Goal: Transaction & Acquisition: Purchase product/service

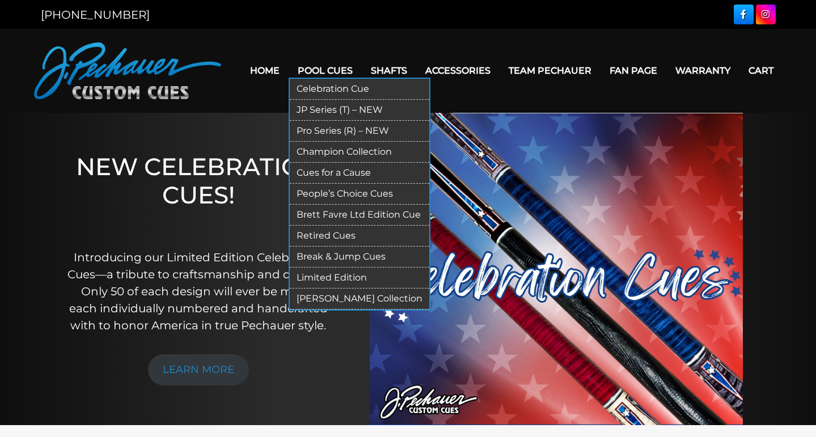
click at [319, 298] on link "[PERSON_NAME] Collection" at bounding box center [359, 299] width 139 height 21
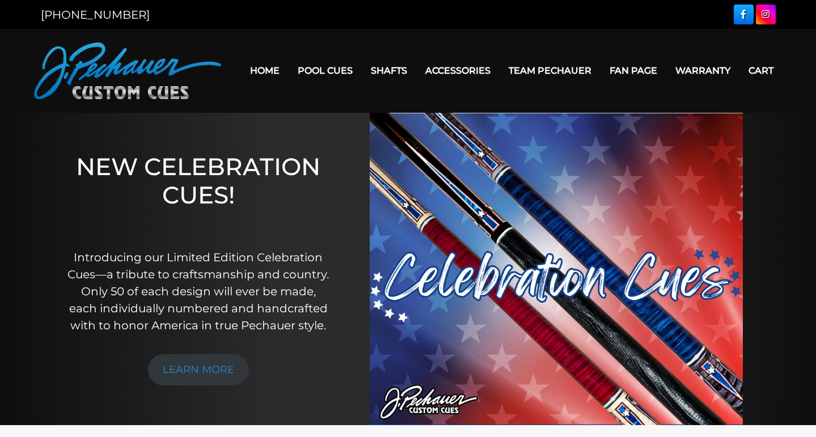
click at [245, 67] on link "Home" at bounding box center [265, 70] width 48 height 29
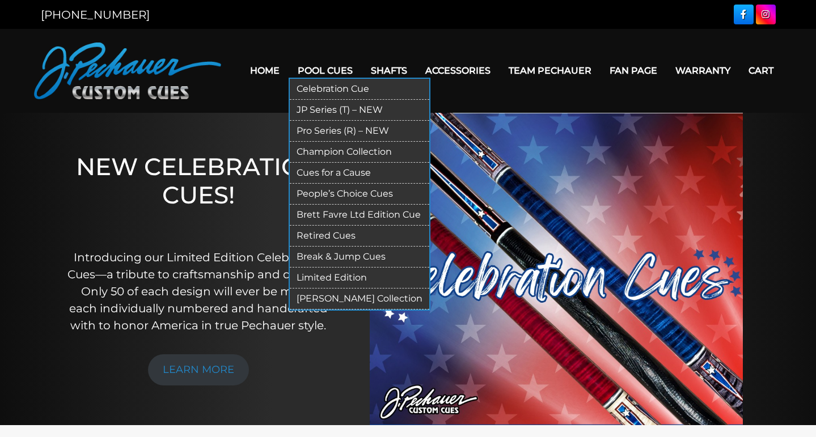
click at [324, 195] on link "People’s Choice Cues" at bounding box center [359, 194] width 139 height 21
click at [303, 70] on link "Pool Cues" at bounding box center [325, 70] width 73 height 29
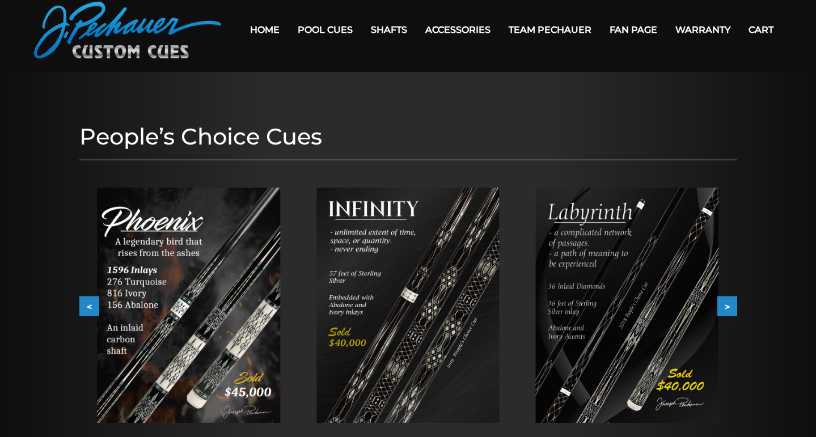
scroll to position [31, 0]
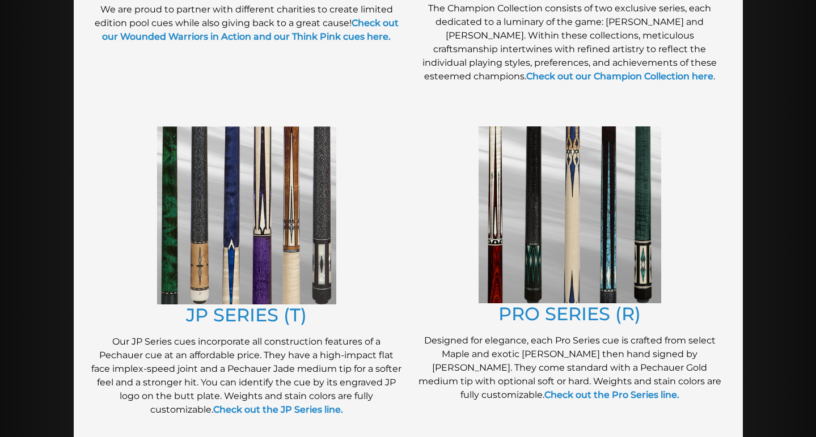
scroll to position [496, 0]
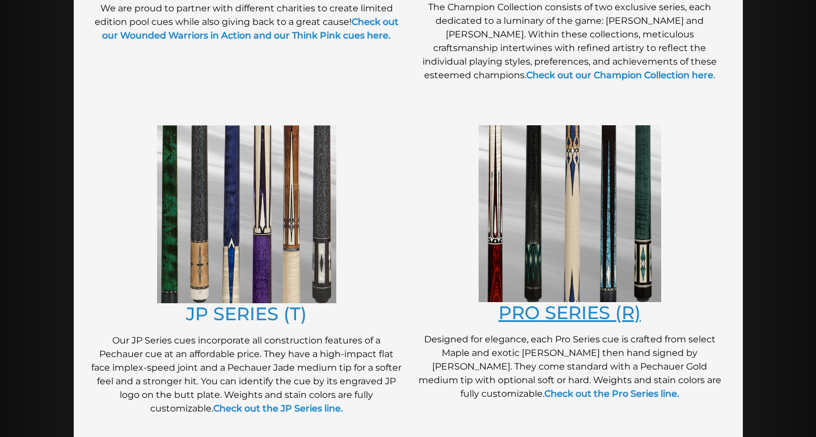
click at [549, 318] on link "PRO SERIES (R)" at bounding box center [569, 313] width 142 height 22
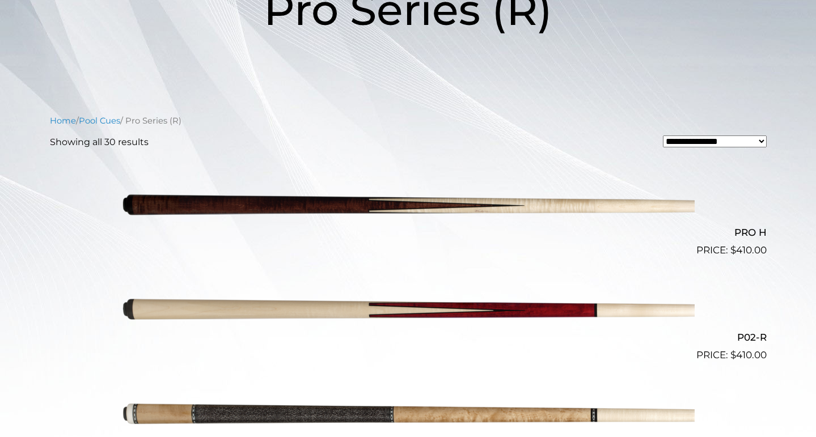
scroll to position [232, 0]
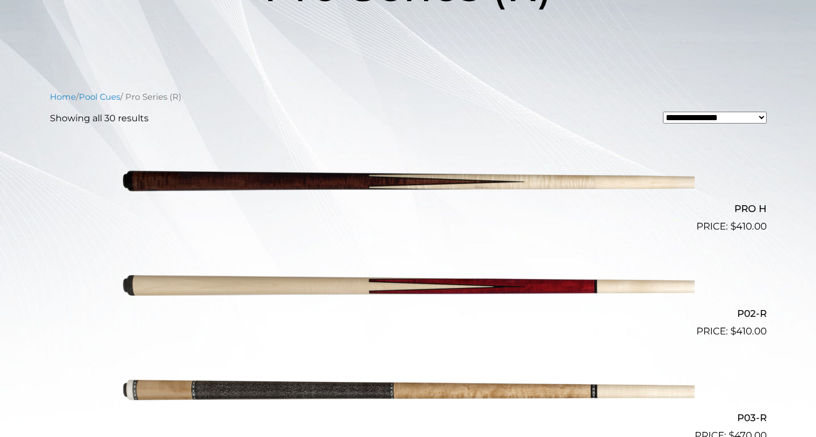
click at [368, 177] on img at bounding box center [408, 181] width 573 height 95
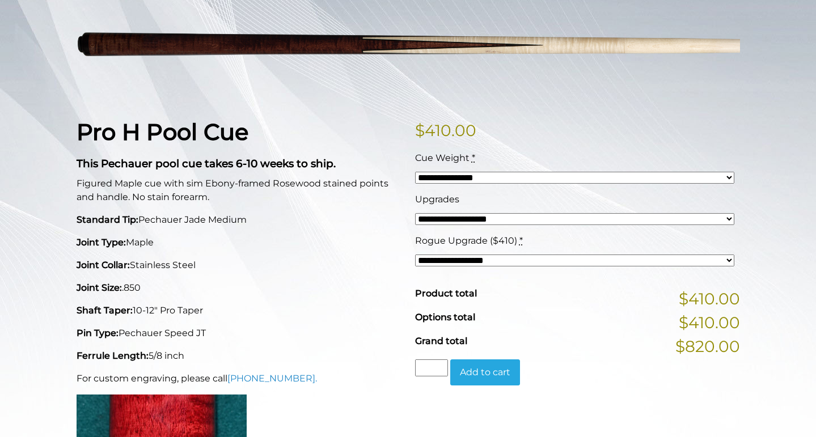
scroll to position [184, 0]
click at [446, 269] on div "**********" at bounding box center [574, 254] width 325 height 41
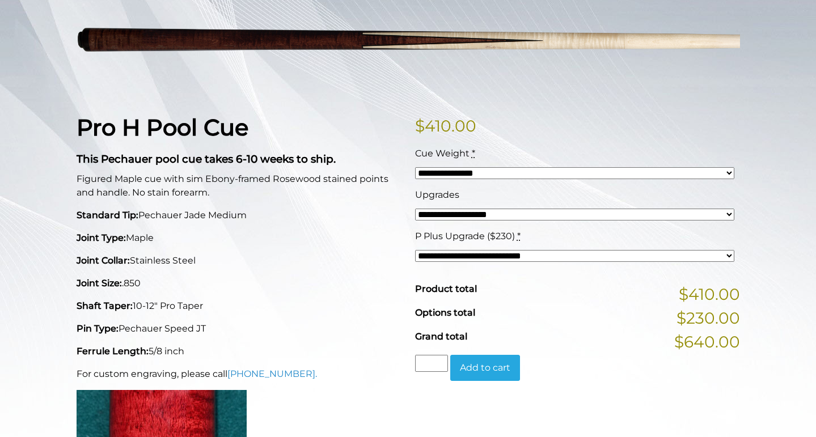
scroll to position [188, 0]
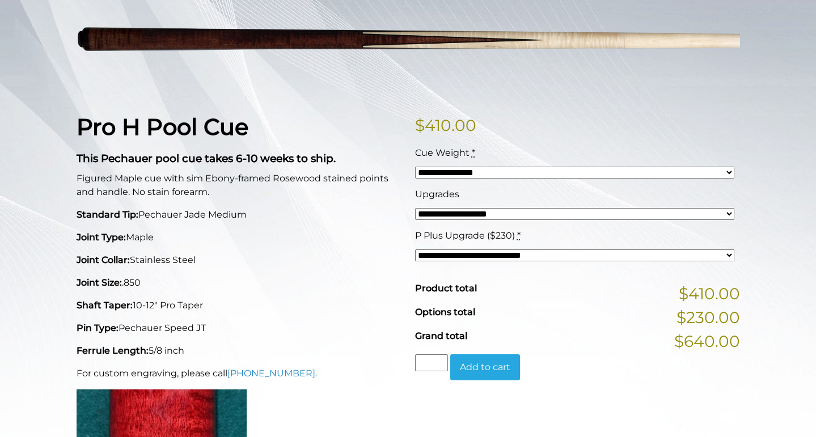
select select "*****"
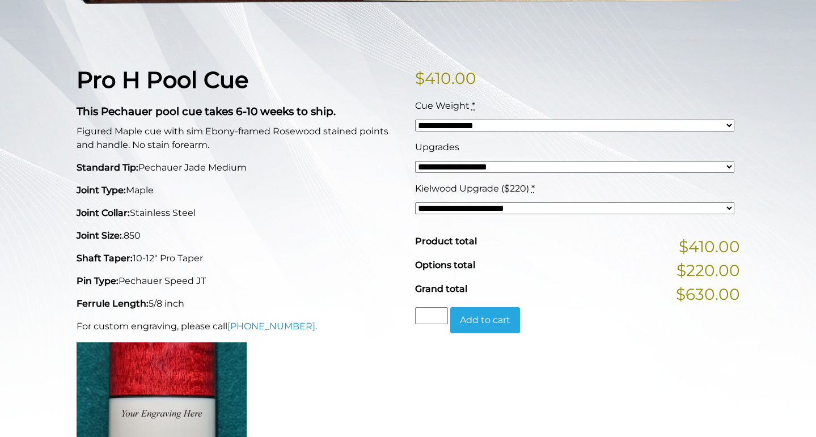
scroll to position [238, 0]
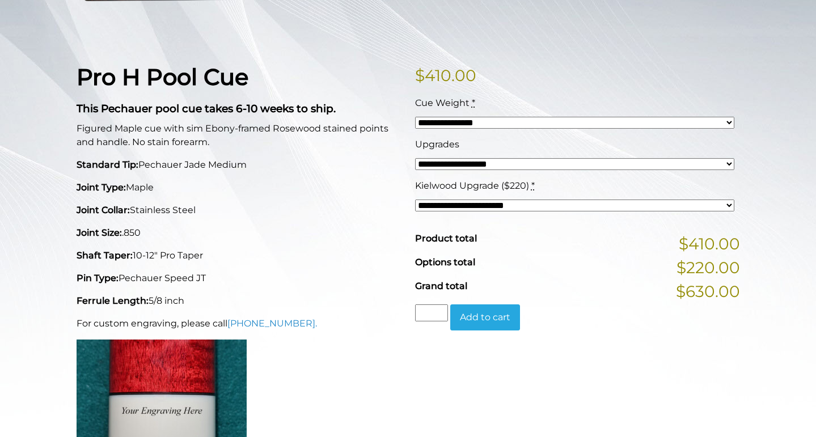
select select
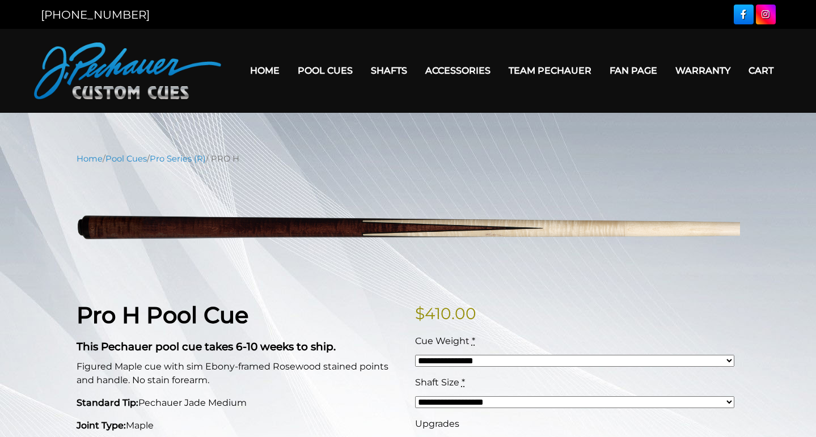
scroll to position [0, 0]
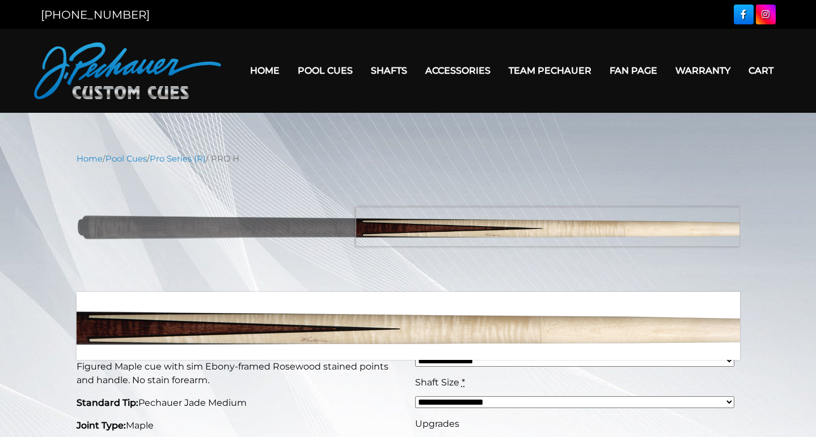
click at [595, 227] on img at bounding box center [408, 229] width 663 height 111
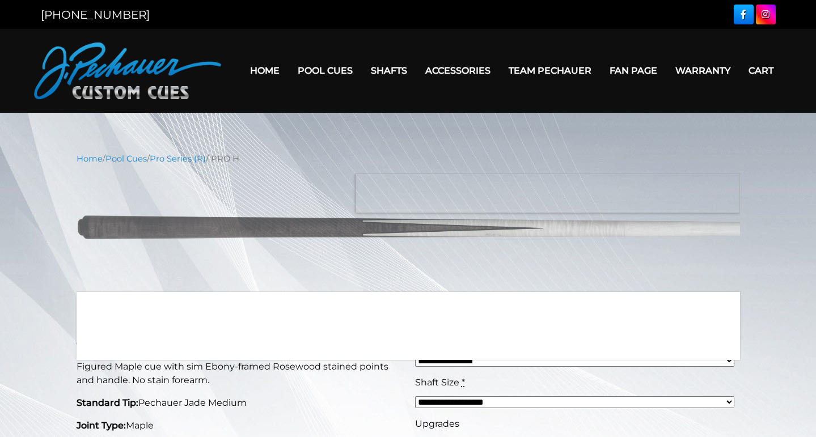
click at [621, 189] on img at bounding box center [408, 229] width 663 height 111
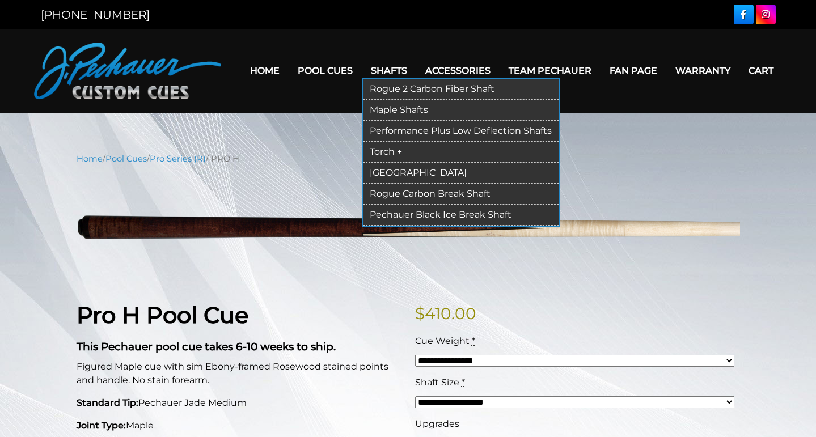
click at [381, 68] on link "Shafts" at bounding box center [389, 70] width 54 height 29
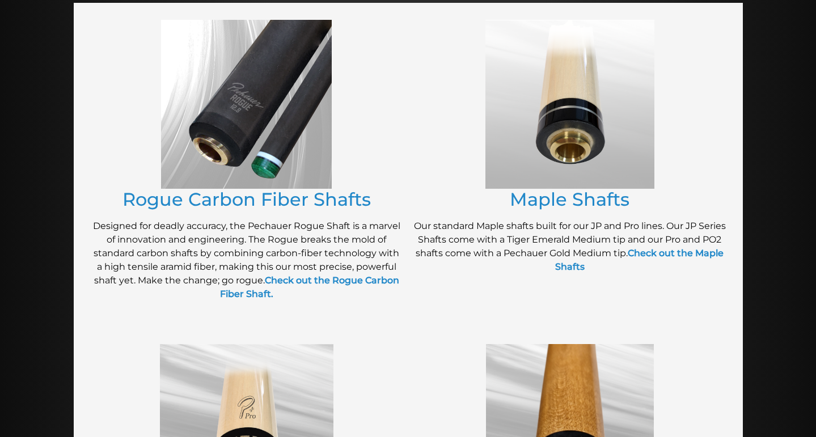
scroll to position [208, 0]
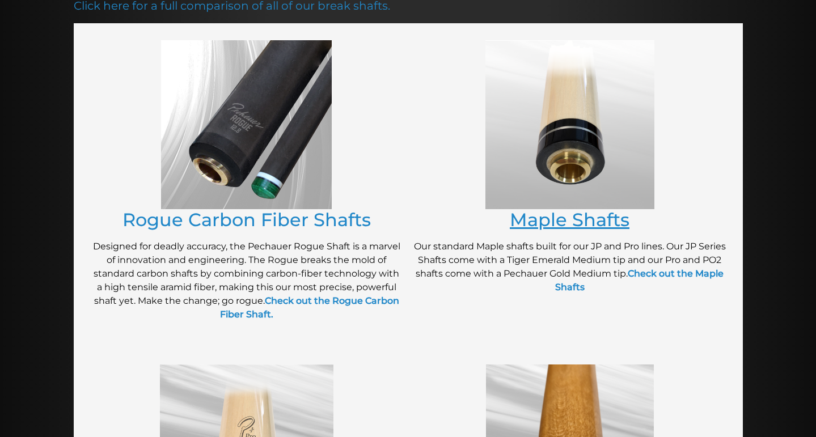
click at [585, 214] on link "Maple Shafts" at bounding box center [570, 220] width 120 height 22
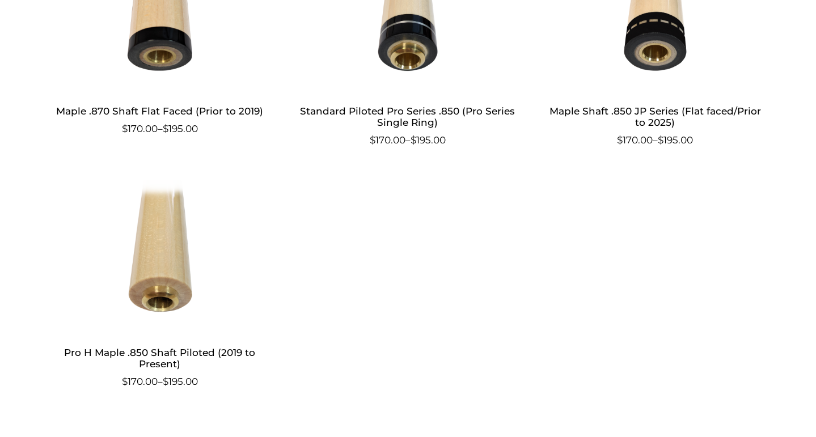
scroll to position [703, 0]
click at [161, 345] on h2 "Pro H Maple .850 Shaft Piloted (2019 to Present)" at bounding box center [160, 357] width 221 height 33
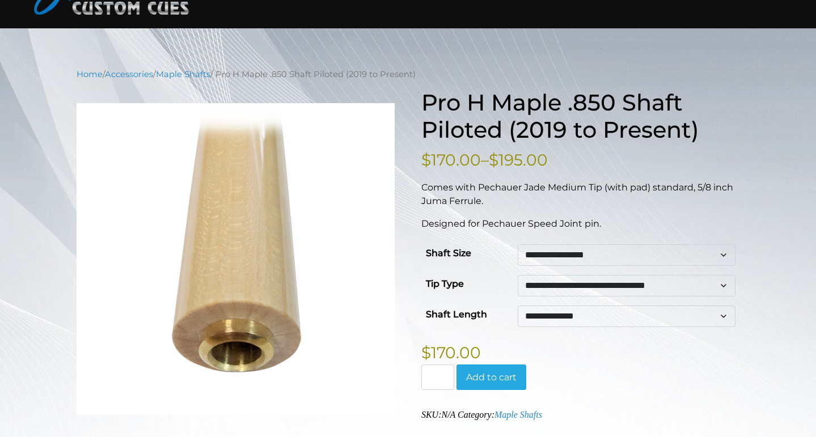
scroll to position [90, 0]
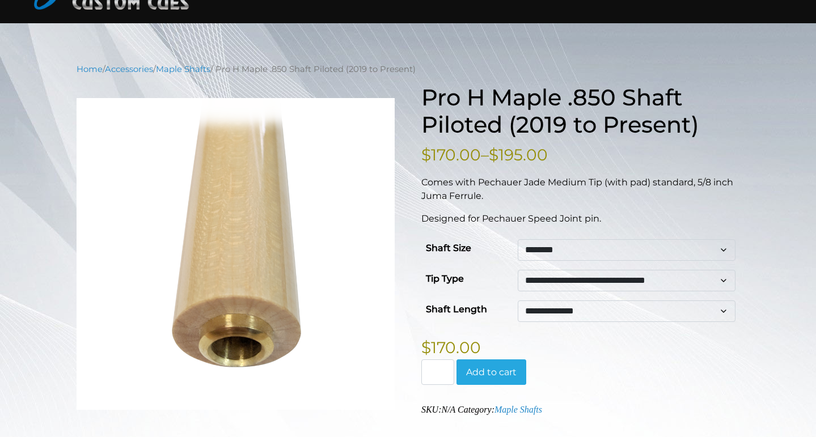
select select "********"
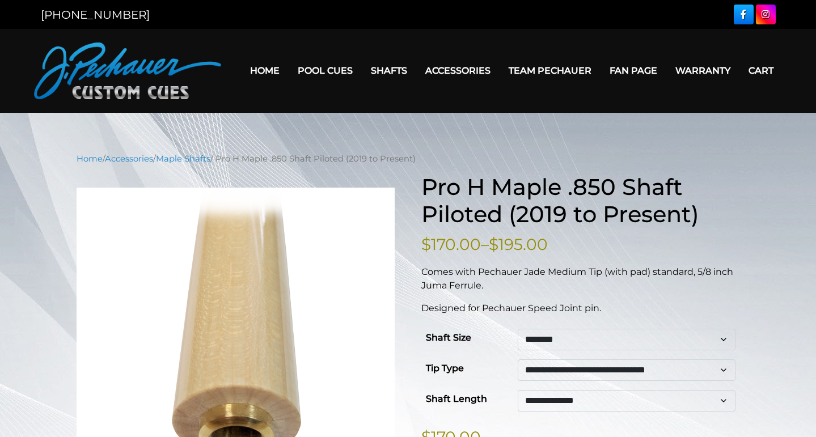
scroll to position [0, 0]
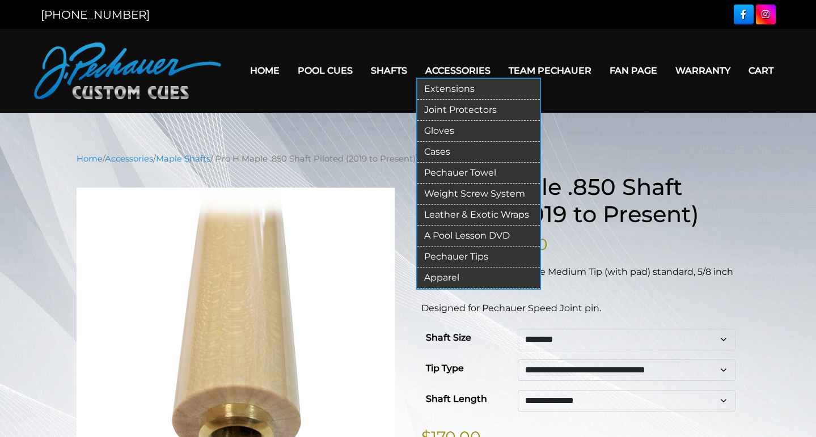
click at [442, 65] on link "Accessories" at bounding box center [457, 70] width 83 height 29
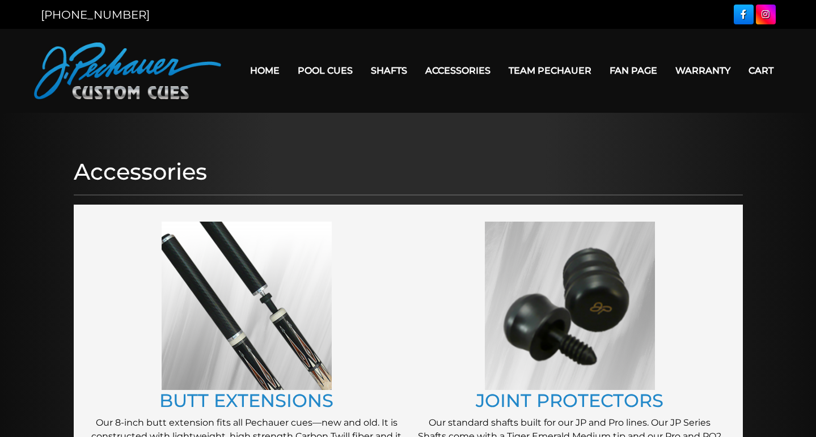
click at [756, 71] on link "Cart" at bounding box center [760, 70] width 43 height 29
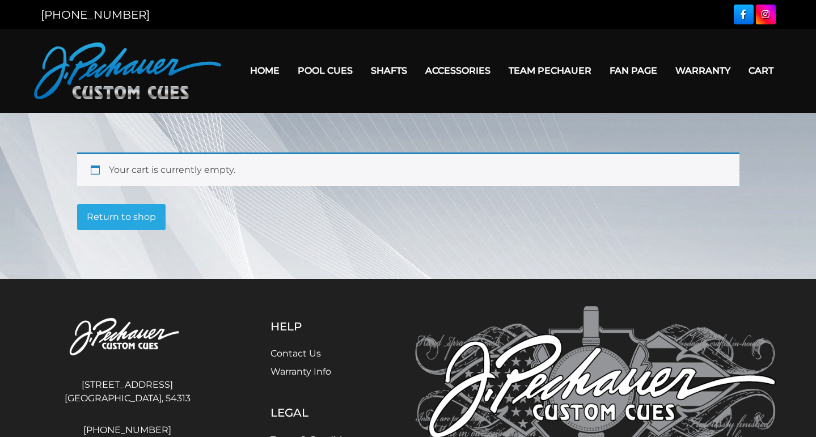
click at [259, 66] on link "Home" at bounding box center [265, 70] width 48 height 29
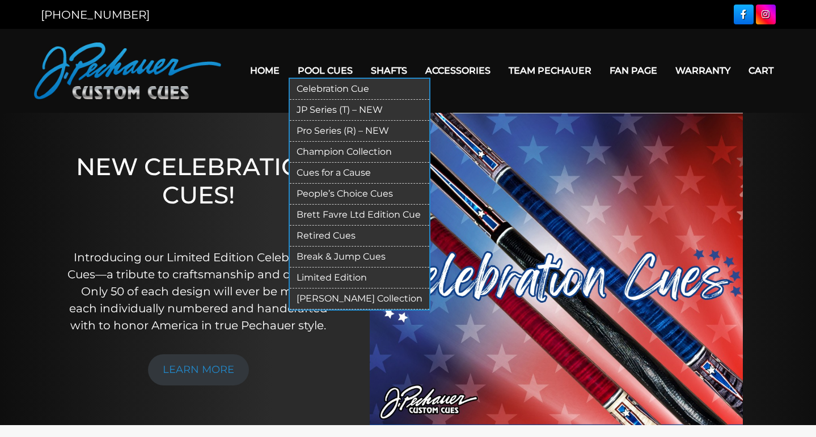
click at [320, 129] on link "Pro Series (R) – NEW" at bounding box center [359, 131] width 139 height 21
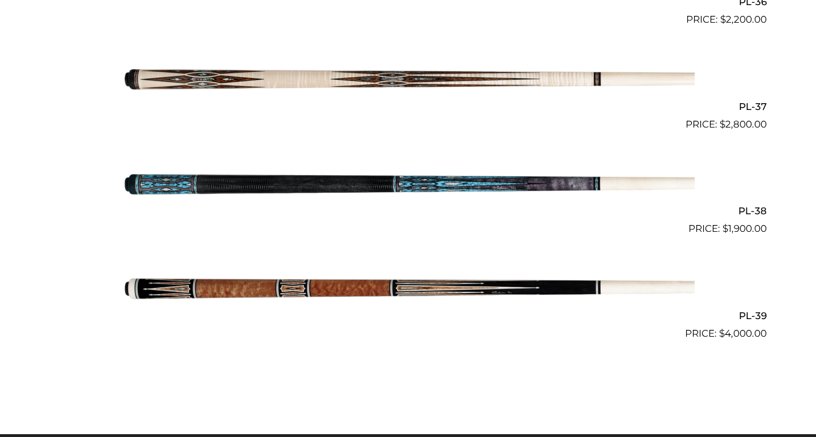
scroll to position [3161, 0]
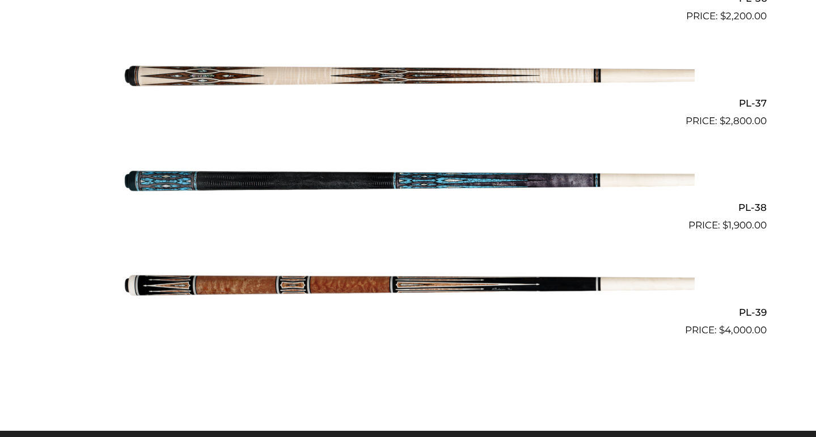
click at [311, 268] on img at bounding box center [408, 285] width 573 height 95
